Goal: Information Seeking & Learning: Learn about a topic

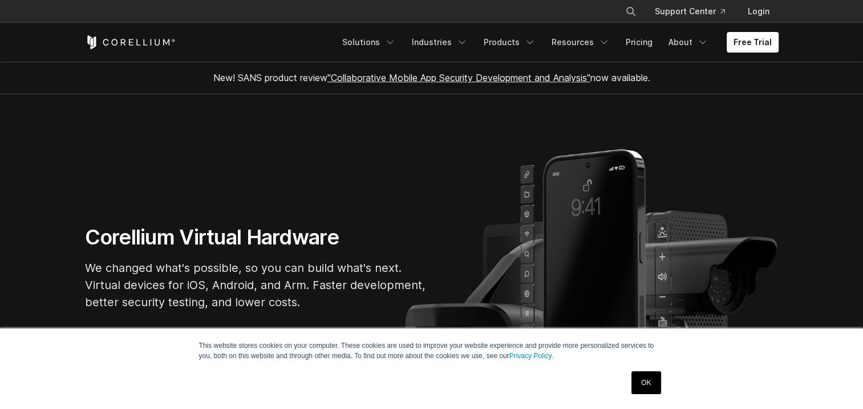
click at [637, 381] on link "OK" at bounding box center [646, 382] width 29 height 23
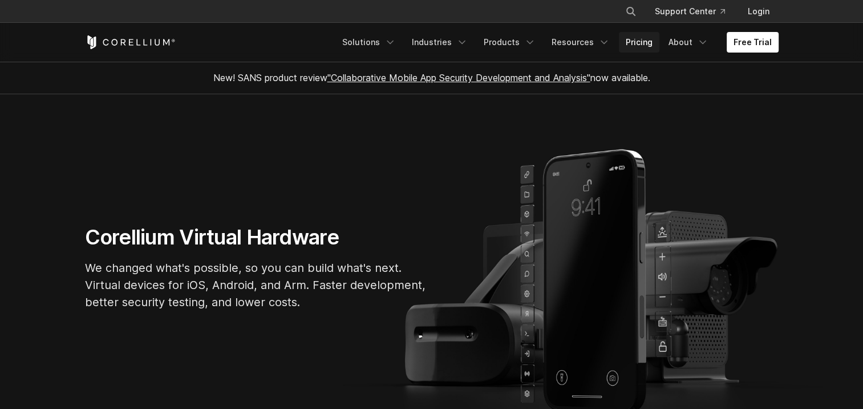
click at [647, 43] on link "Pricing" at bounding box center [639, 42] width 41 height 21
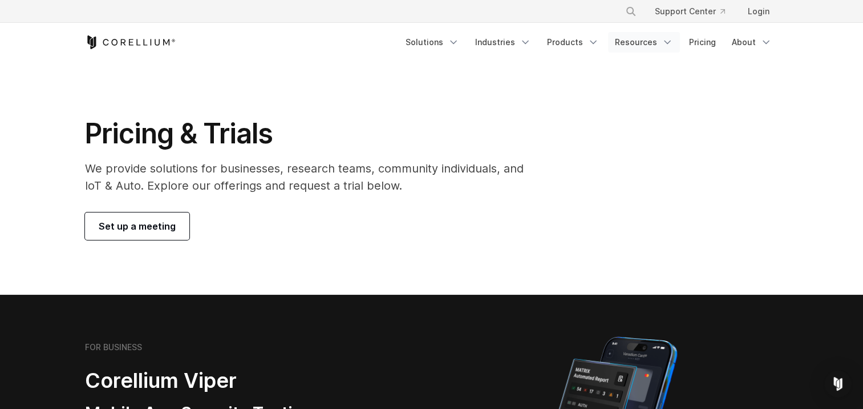
click at [667, 42] on polyline "Navigation Menu" at bounding box center [668, 42] width 6 height 3
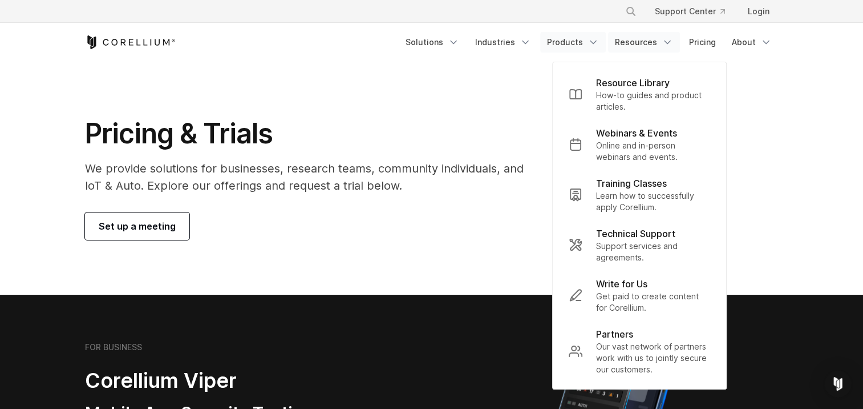
click at [582, 39] on link "Products" at bounding box center [573, 42] width 66 height 21
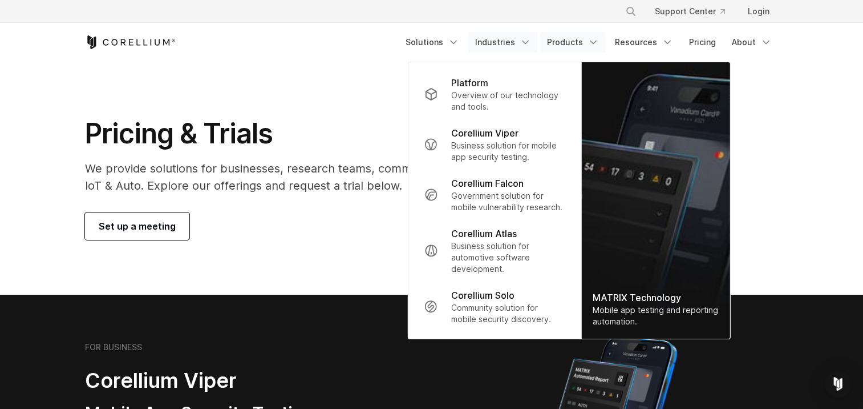
click at [522, 42] on link "Industries" at bounding box center [504, 42] width 70 height 21
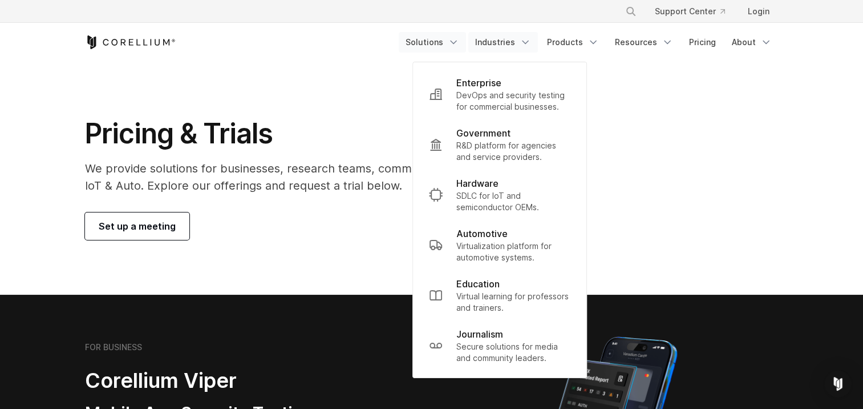
click at [456, 41] on icon "Navigation Menu" at bounding box center [453, 42] width 11 height 11
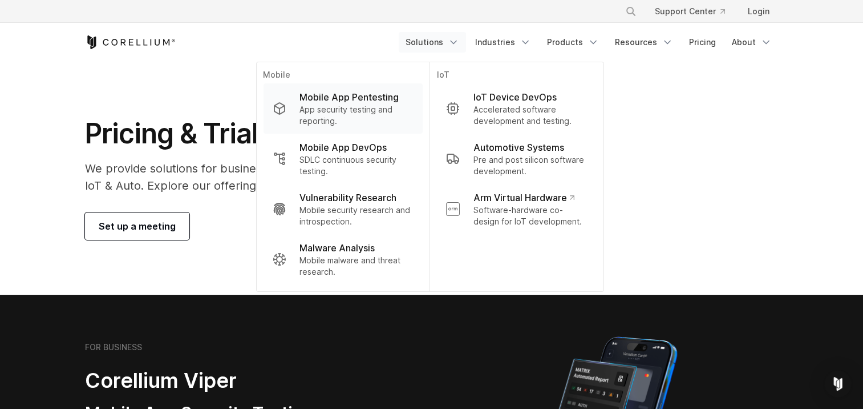
click at [354, 100] on p "Mobile App Pentesting" at bounding box center [349, 97] width 99 height 14
